Goal: Use online tool/utility

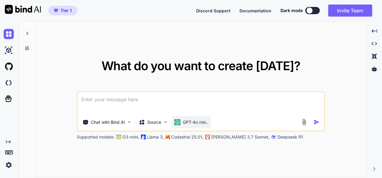
click at [186, 124] on p "GPT-4o min.." at bounding box center [196, 122] width 26 height 6
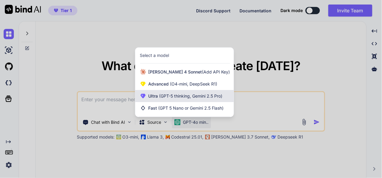
click at [192, 100] on div "Ultra (GPT-5 thinking, Gemini 2.5 Pro)" at bounding box center [184, 96] width 98 height 12
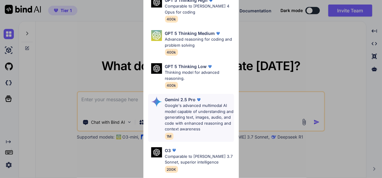
scroll to position [60, 0]
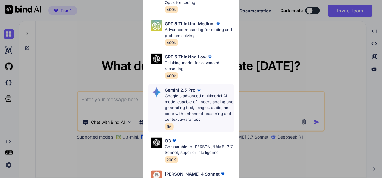
click at [189, 98] on p "Google's advanced multimodal AI model capable of understanding and generating t…" at bounding box center [199, 107] width 69 height 29
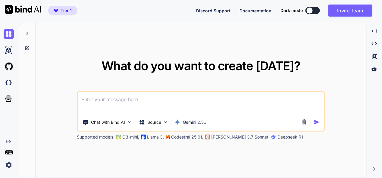
click at [154, 103] on textarea at bounding box center [201, 103] width 246 height 22
paste textarea "here is js code - ad.js "(function() { // --- CONFIGURATION --- const POPUP_DEL…"
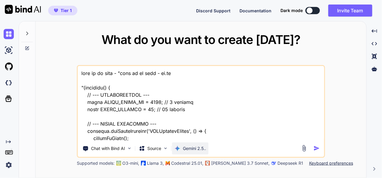
scroll to position [17438, 0]
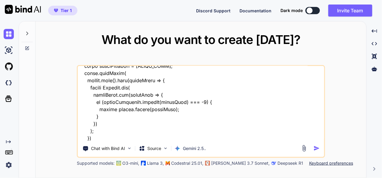
click at [109, 138] on textarea at bounding box center [201, 103] width 246 height 75
type textarea "this is my tool - "here is js code - ad.js "(function() { // --- CONFIGURATION …"
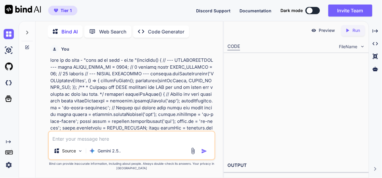
type textarea "x"
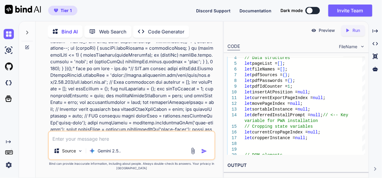
scroll to position [572, 0]
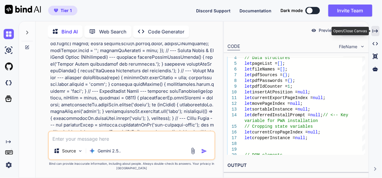
click at [373, 29] on icon "Created with Pixso." at bounding box center [374, 30] width 5 height 5
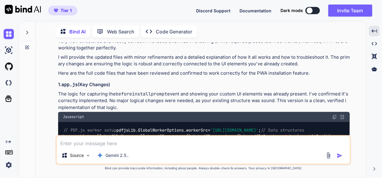
scroll to position [4345, 0]
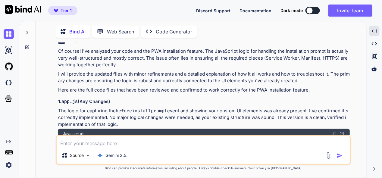
click at [336, 132] on img at bounding box center [334, 134] width 5 height 5
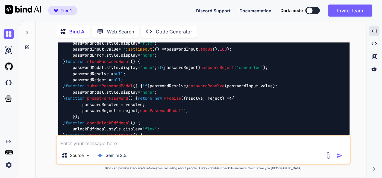
scroll to position [4737, 0]
